Goal: Information Seeking & Learning: Learn about a topic

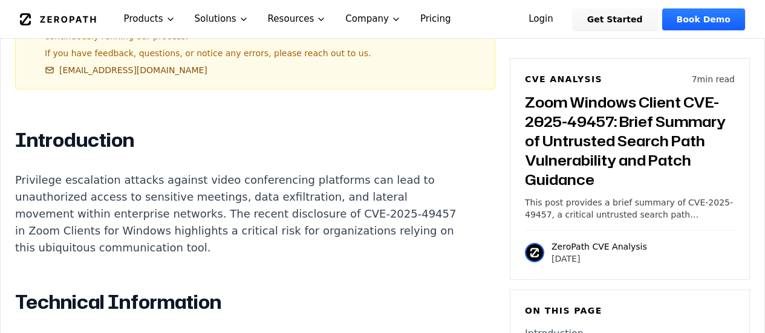
scroll to position [766, 0]
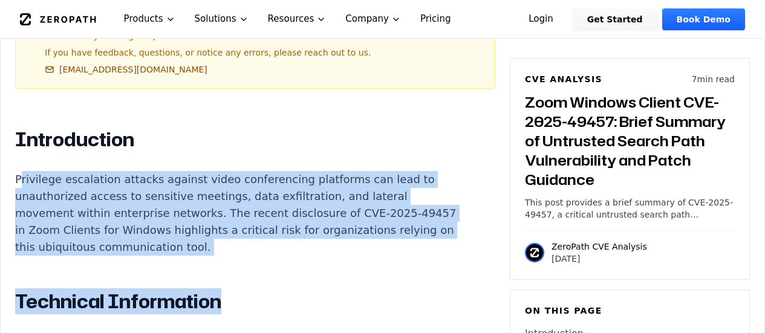
drag, startPoint x: 20, startPoint y: 159, endPoint x: 404, endPoint y: 244, distance: 393.4
click at [125, 129] on p "Privilege escalation attacks against video conferencing platforms can lead to u…" at bounding box center [240, 213] width 450 height 85
click at [34, 129] on p "Privilege escalation attacks against video conferencing platforms can lead to u…" at bounding box center [240, 213] width 450 height 85
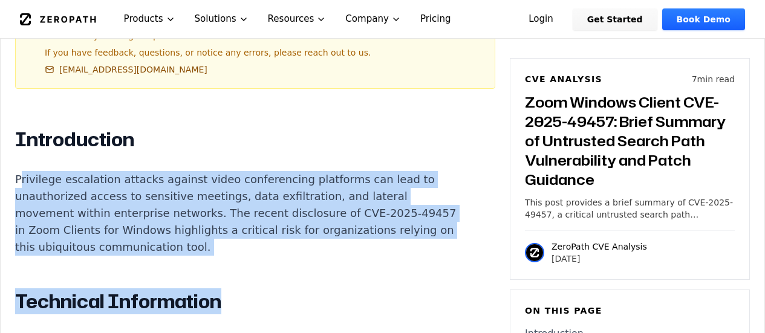
click at [195, 129] on p "Privilege escalation attacks against video conferencing platforms can lead to u…" at bounding box center [240, 213] width 450 height 85
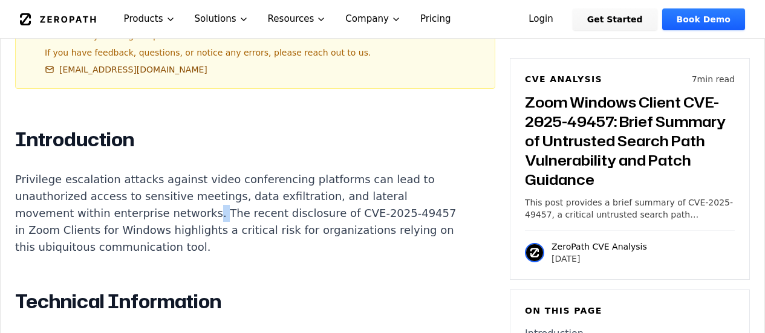
click at [195, 129] on p "Privilege escalation attacks against video conferencing platforms can lead to u…" at bounding box center [240, 213] width 450 height 85
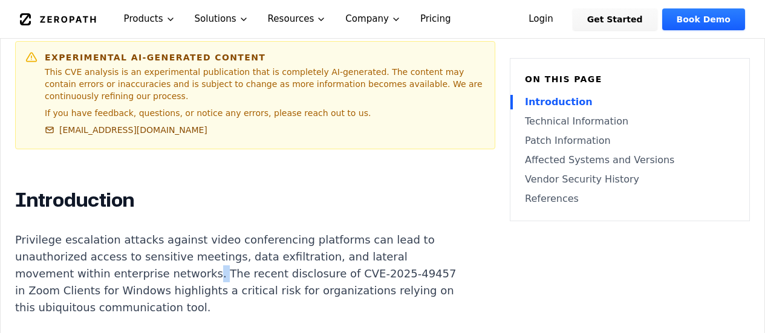
scroll to position [673, 0]
